Goal: Navigation & Orientation: Find specific page/section

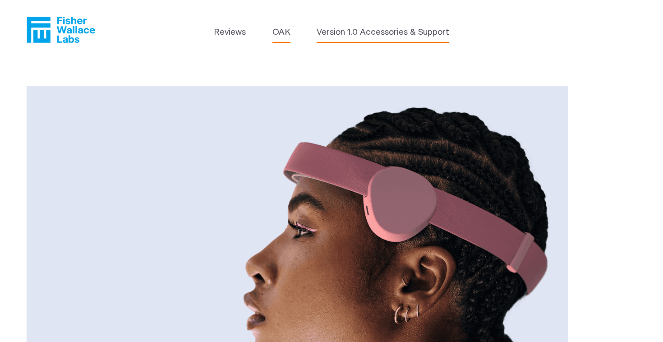
click at [348, 32] on link "Version 1.0 Accessories & Support" at bounding box center [383, 32] width 133 height 13
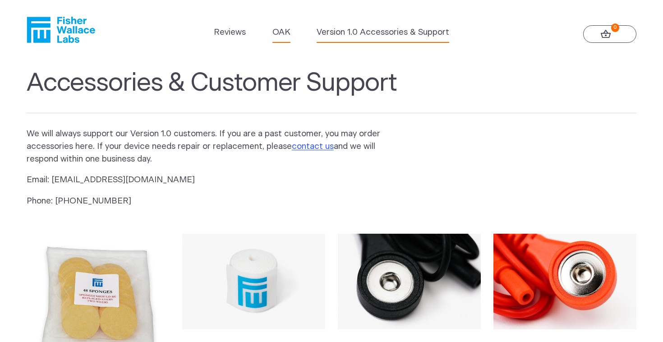
click at [282, 35] on link "OAK" at bounding box center [281, 32] width 18 height 13
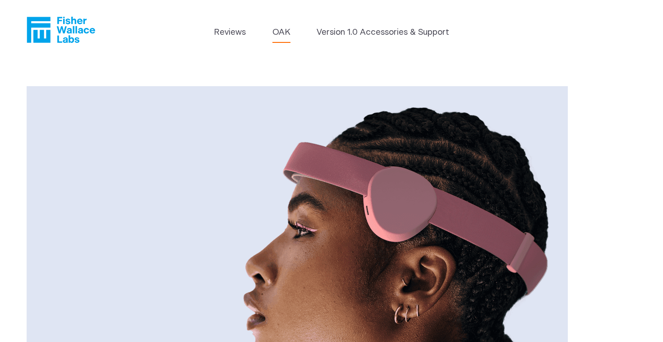
scroll to position [3, 0]
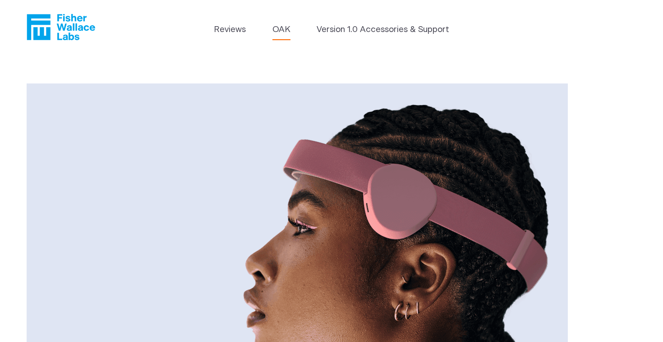
click at [280, 28] on link "OAK" at bounding box center [281, 29] width 18 height 13
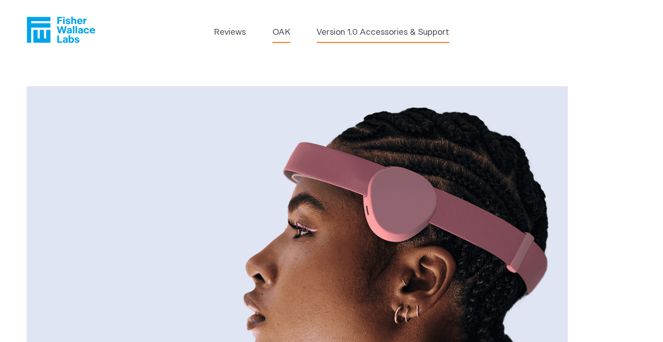
click at [331, 32] on link "Version 1.0 Accessories & Support" at bounding box center [383, 32] width 133 height 13
